Goal: Find specific page/section: Find specific page/section

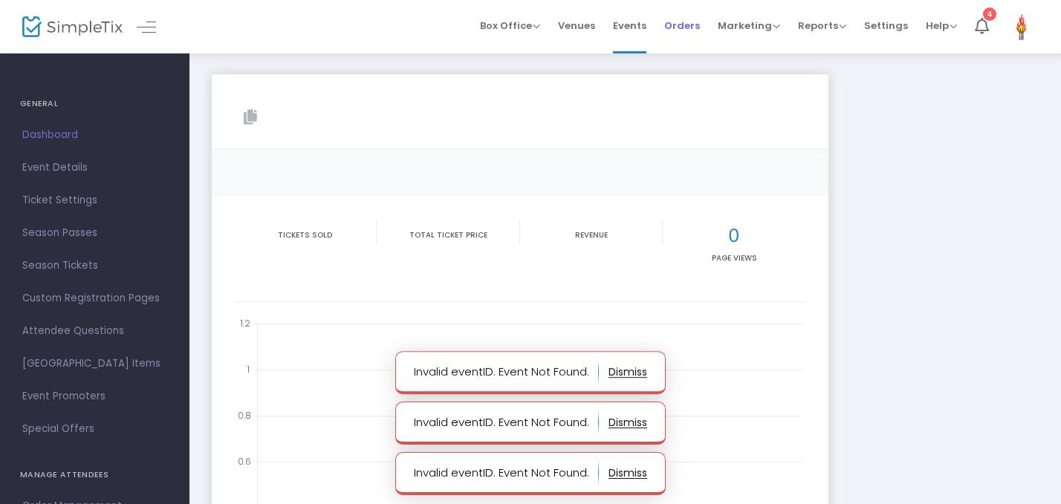
click at [689, 20] on span "Orders" at bounding box center [682, 26] width 36 height 38
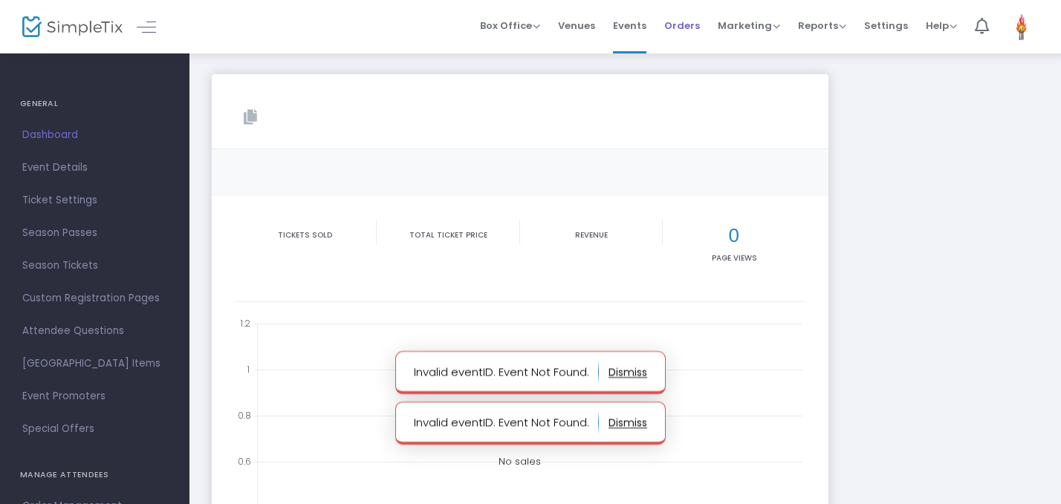
click at [692, 18] on span "Orders" at bounding box center [682, 26] width 36 height 38
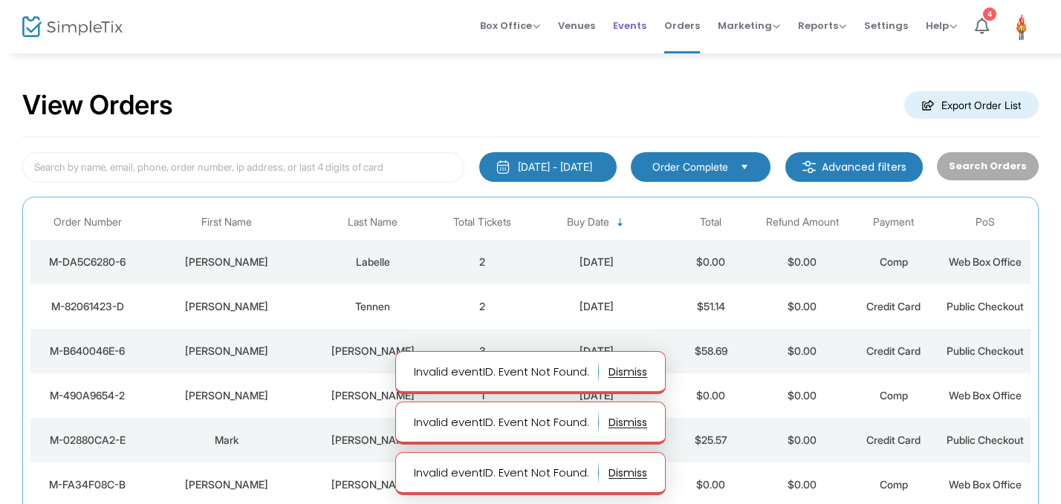
click at [634, 27] on span "Events" at bounding box center [629, 26] width 33 height 38
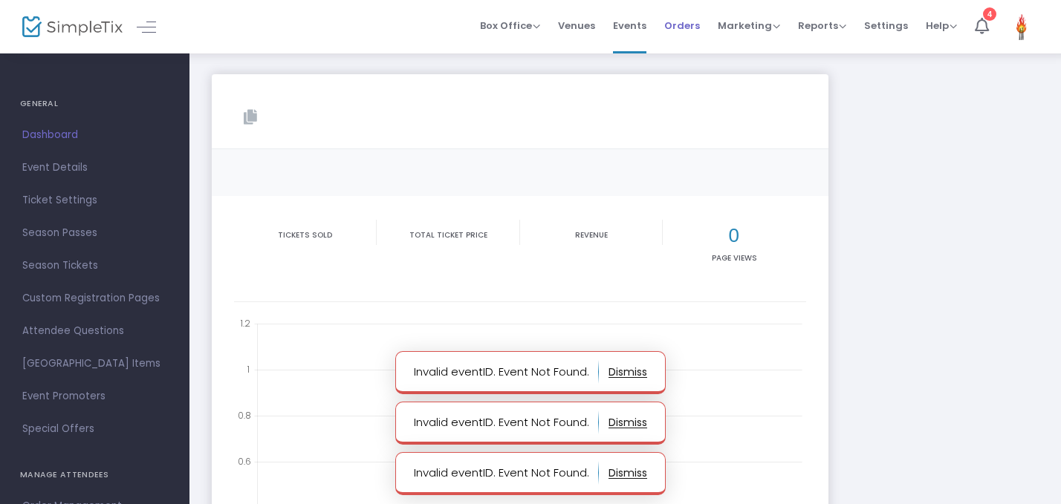
click at [674, 30] on span "Orders" at bounding box center [682, 26] width 36 height 38
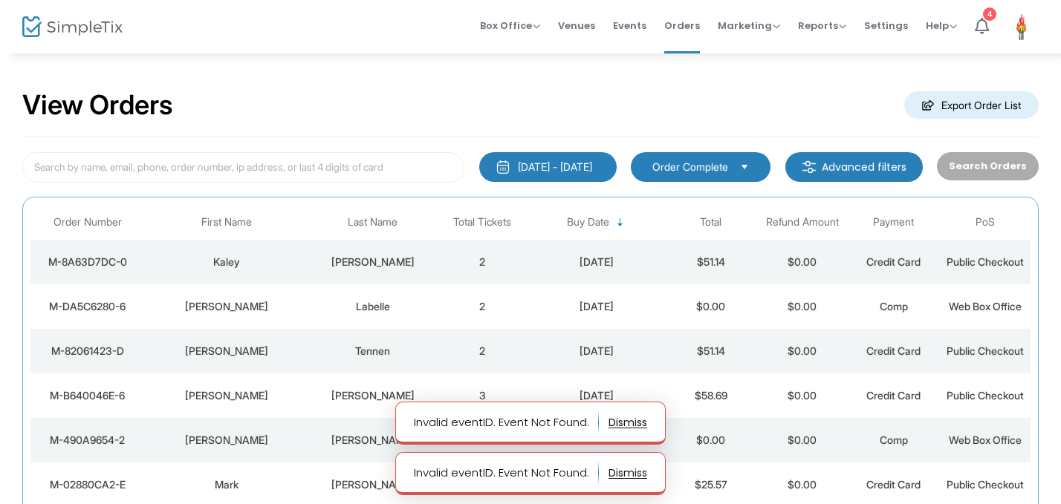
click at [439, 268] on td "2" at bounding box center [482, 262] width 91 height 45
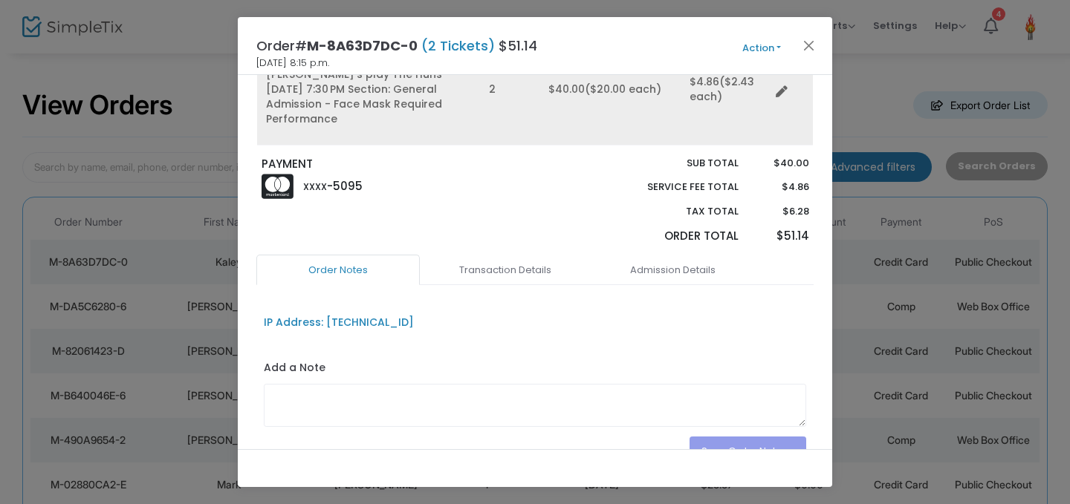
scroll to position [215, 0]
